Goal: Information Seeking & Learning: Understand process/instructions

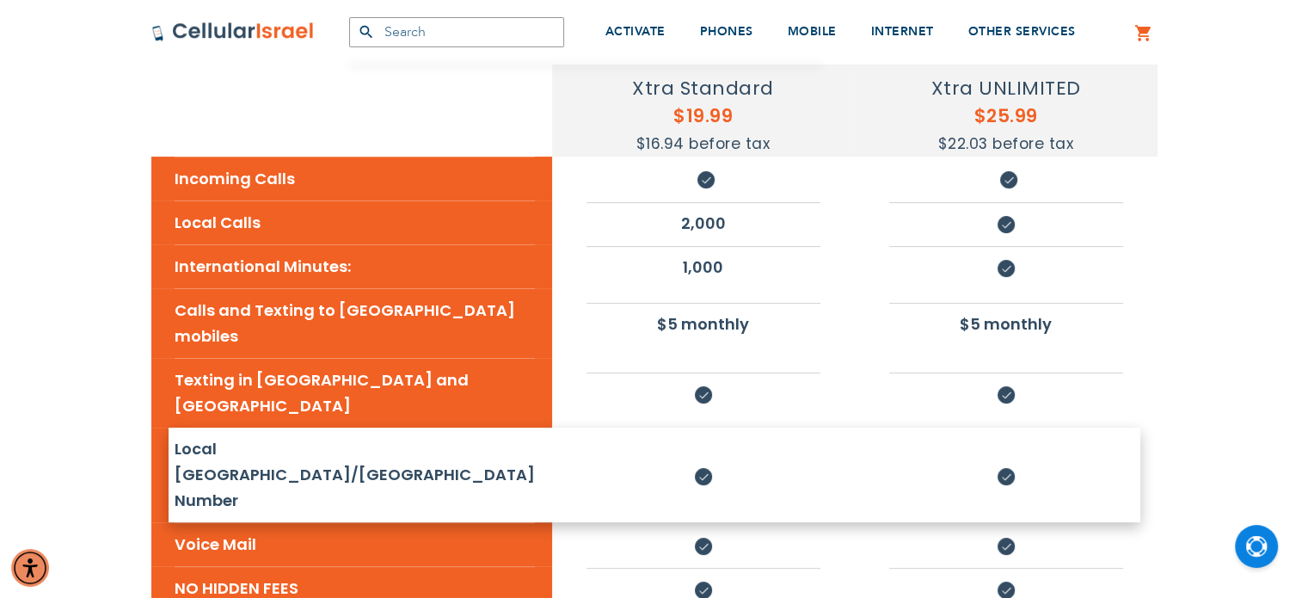
scroll to position [344, 0]
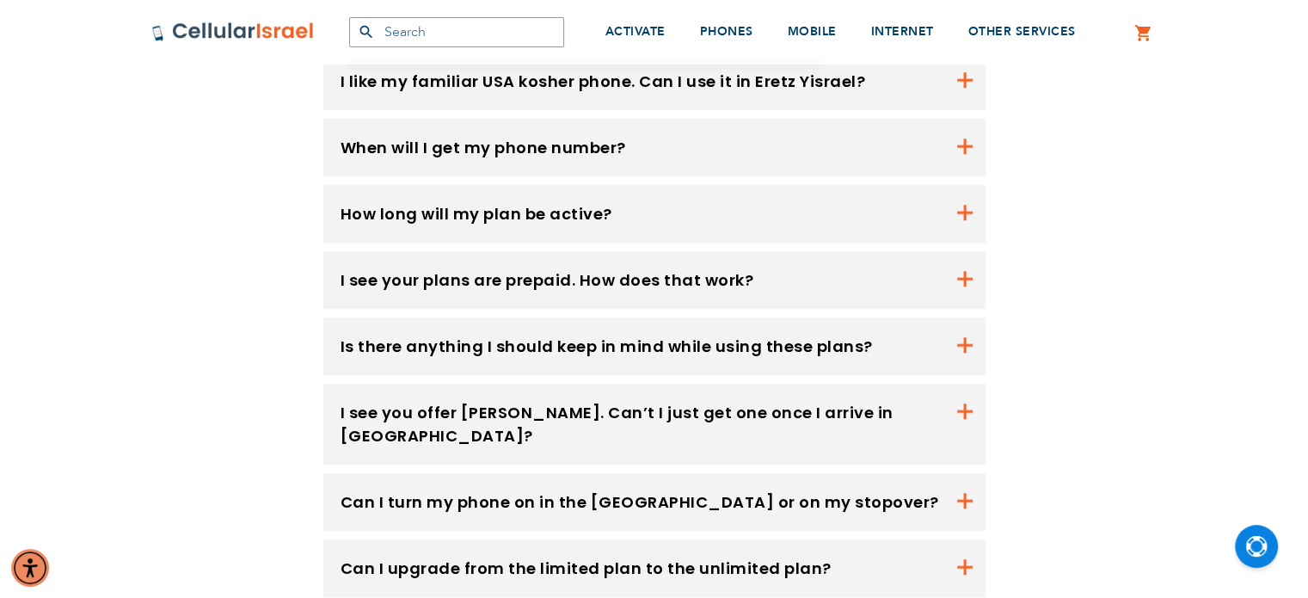
scroll to position [1400, 0]
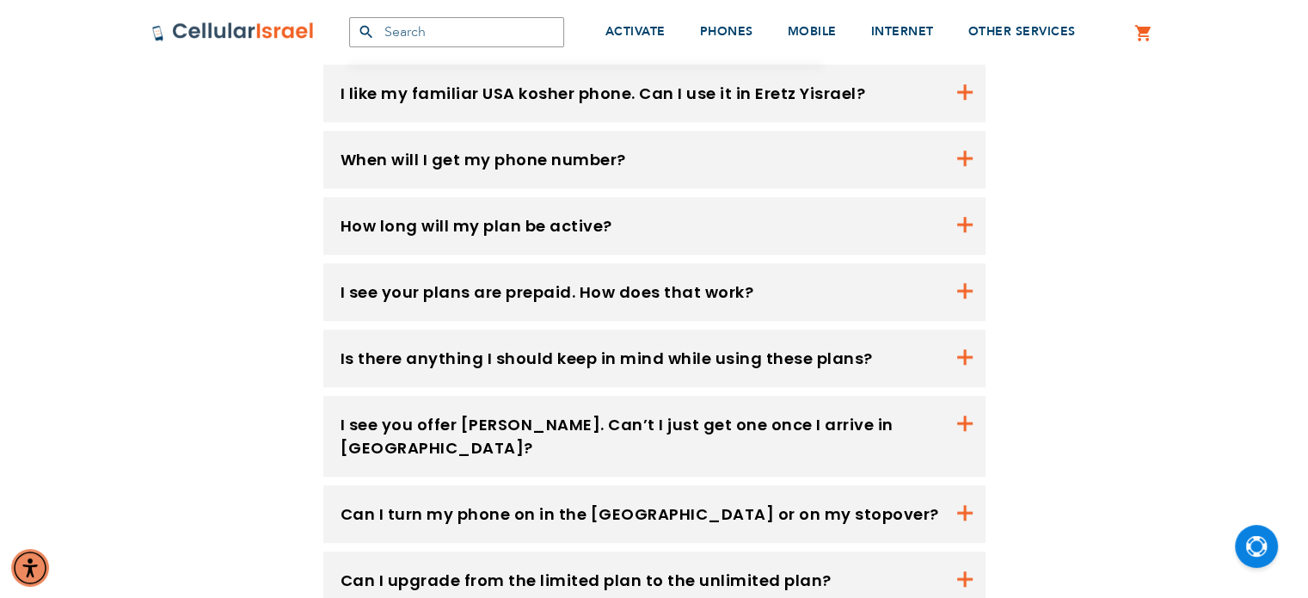
click at [585, 396] on button "I see you offer [PERSON_NAME]. Can’t I just get one once I arrive in [GEOGRAPHI…" at bounding box center [654, 436] width 662 height 81
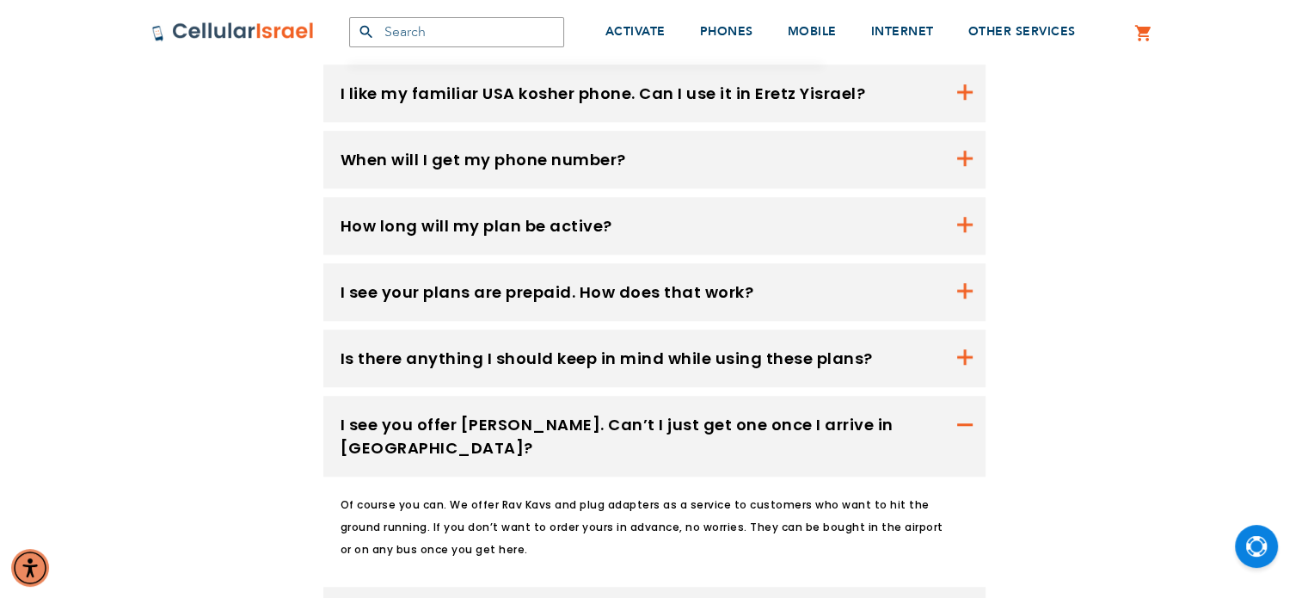
click at [53, 233] on div "Do you have plans for calls to mobile [GEOGRAPHIC_DATA] and [GEOGRAPHIC_DATA]? …" at bounding box center [654, 281] width 1282 height 1014
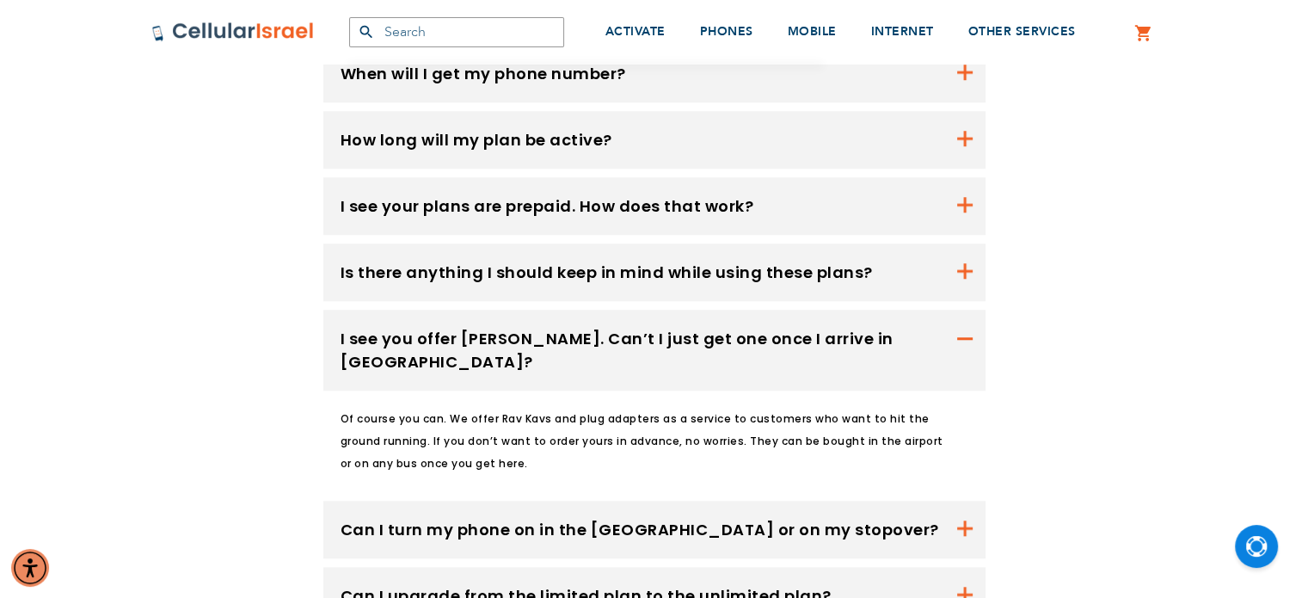
click at [358, 111] on button "I see your plans are prepaid. How does that work?" at bounding box center [654, 140] width 662 height 58
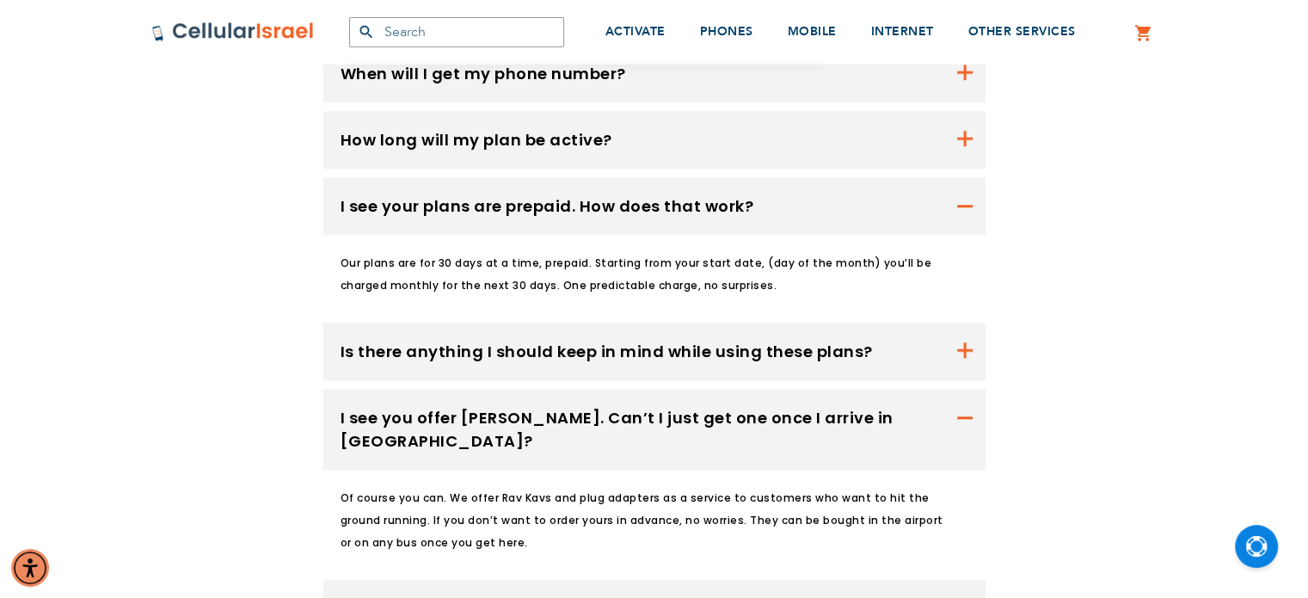
click at [536, 580] on button "Can I turn my phone on in the [GEOGRAPHIC_DATA] or on my stopover?" at bounding box center [654, 609] width 662 height 58
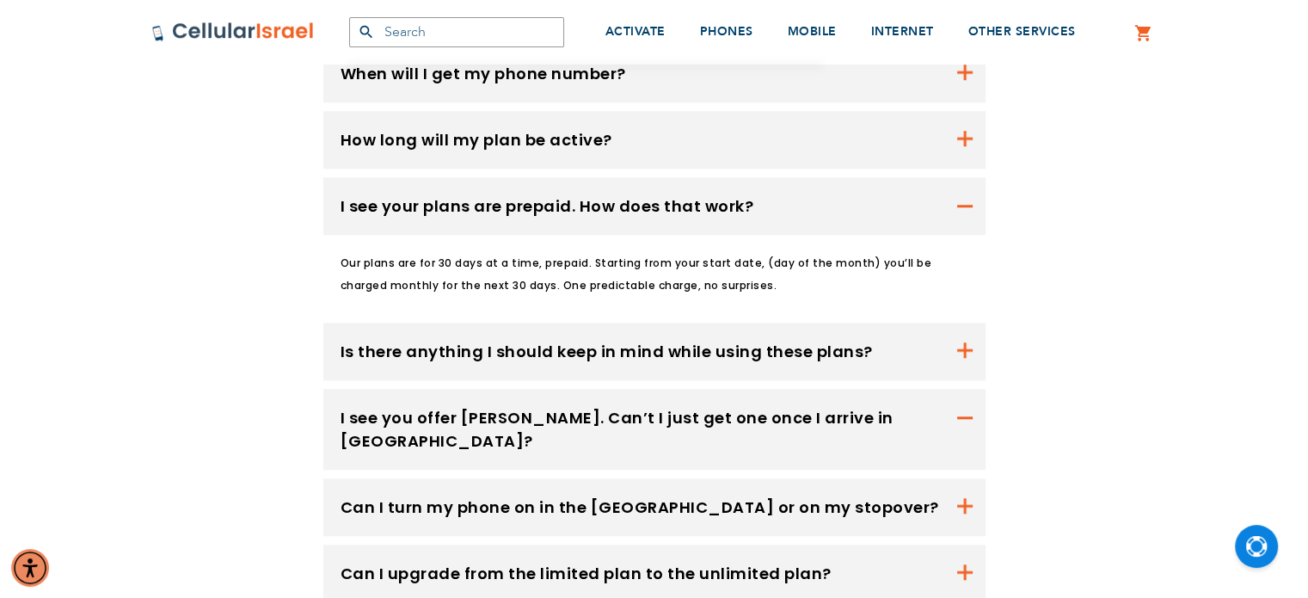
click at [423, 478] on button "Can I turn my phone on in the [GEOGRAPHIC_DATA] or on my stopover?" at bounding box center [654, 507] width 662 height 58
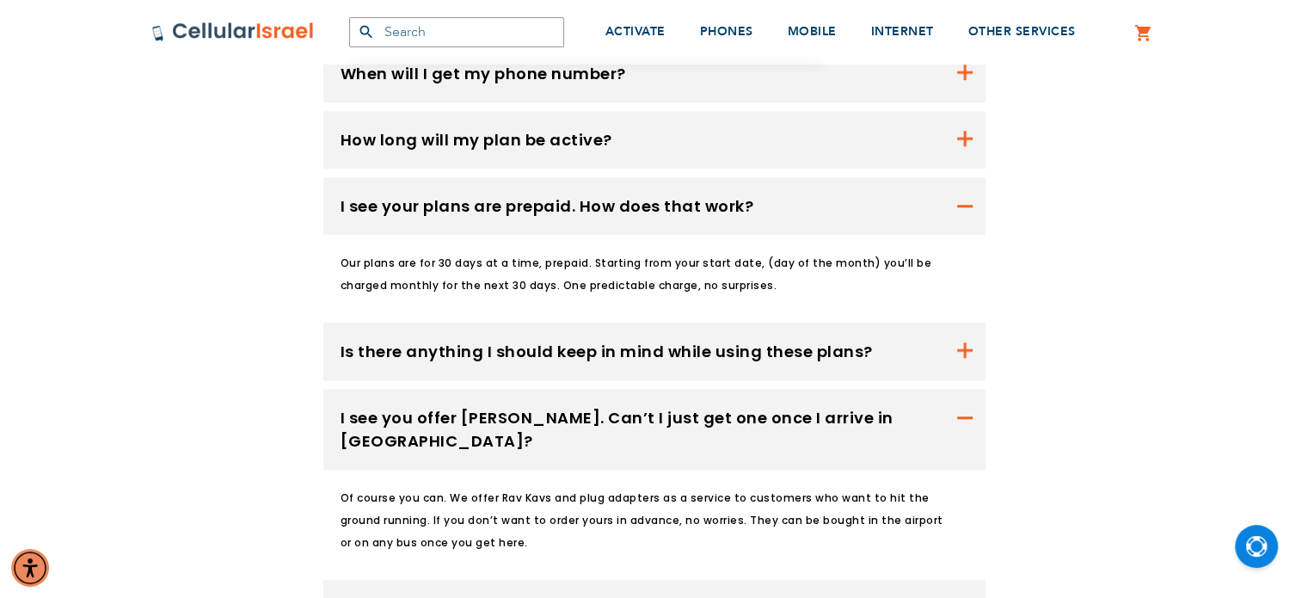
click at [466, 464] on button "Can I turn my phone on in the [GEOGRAPHIC_DATA] or on my stopover?" at bounding box center [654, 429] width 662 height 81
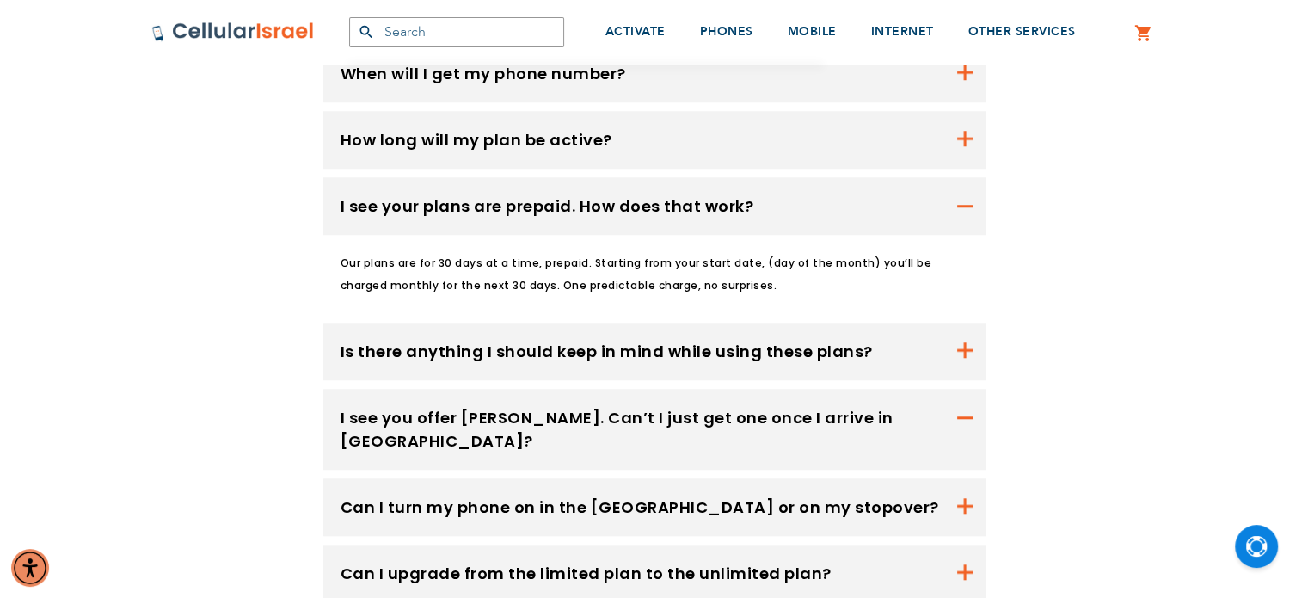
click at [456, 544] on button "Can I upgrade from the limited plan to the unlimited plan?" at bounding box center [654, 573] width 662 height 58
click at [419, 478] on button "Can I turn my phone on in the [GEOGRAPHIC_DATA] or on my stopover?" at bounding box center [654, 507] width 662 height 58
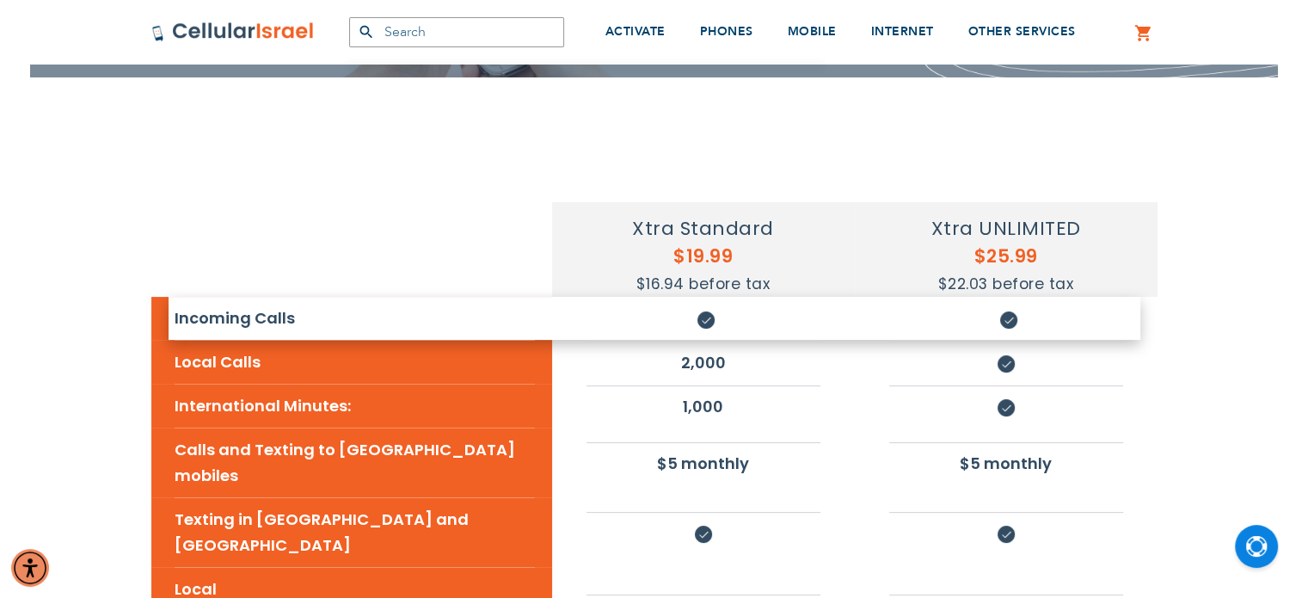
scroll to position [110, 0]
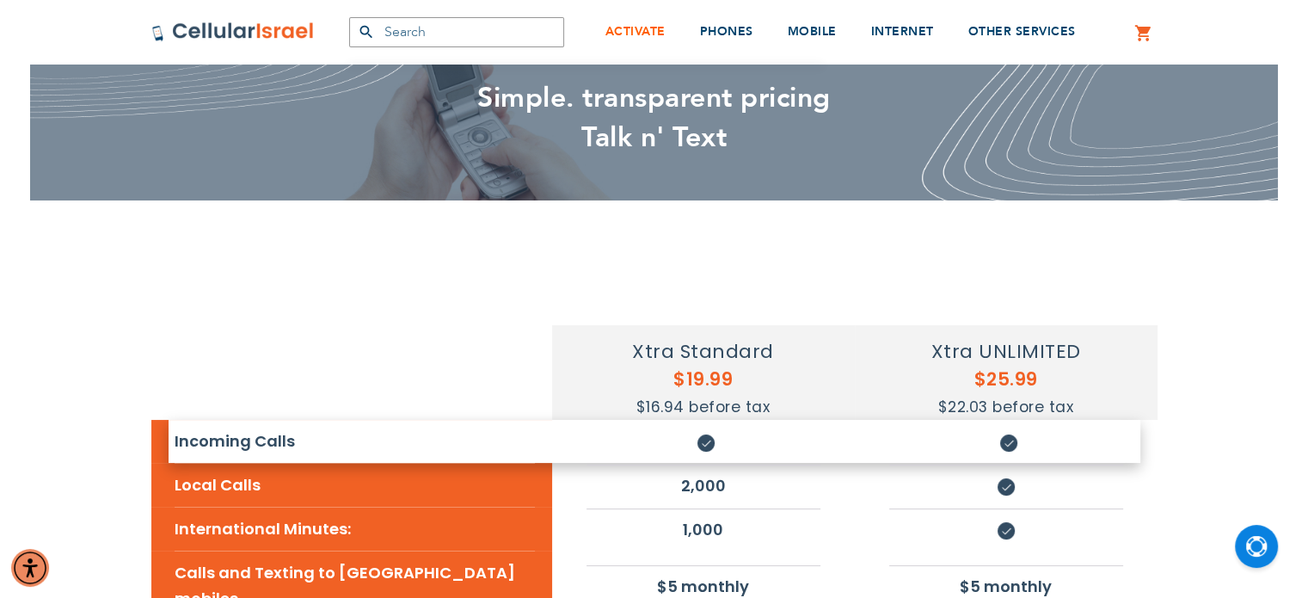
click at [666, 30] on span "ACTIVATE" at bounding box center [635, 31] width 60 height 16
